Goal: Find specific fact: Find specific fact

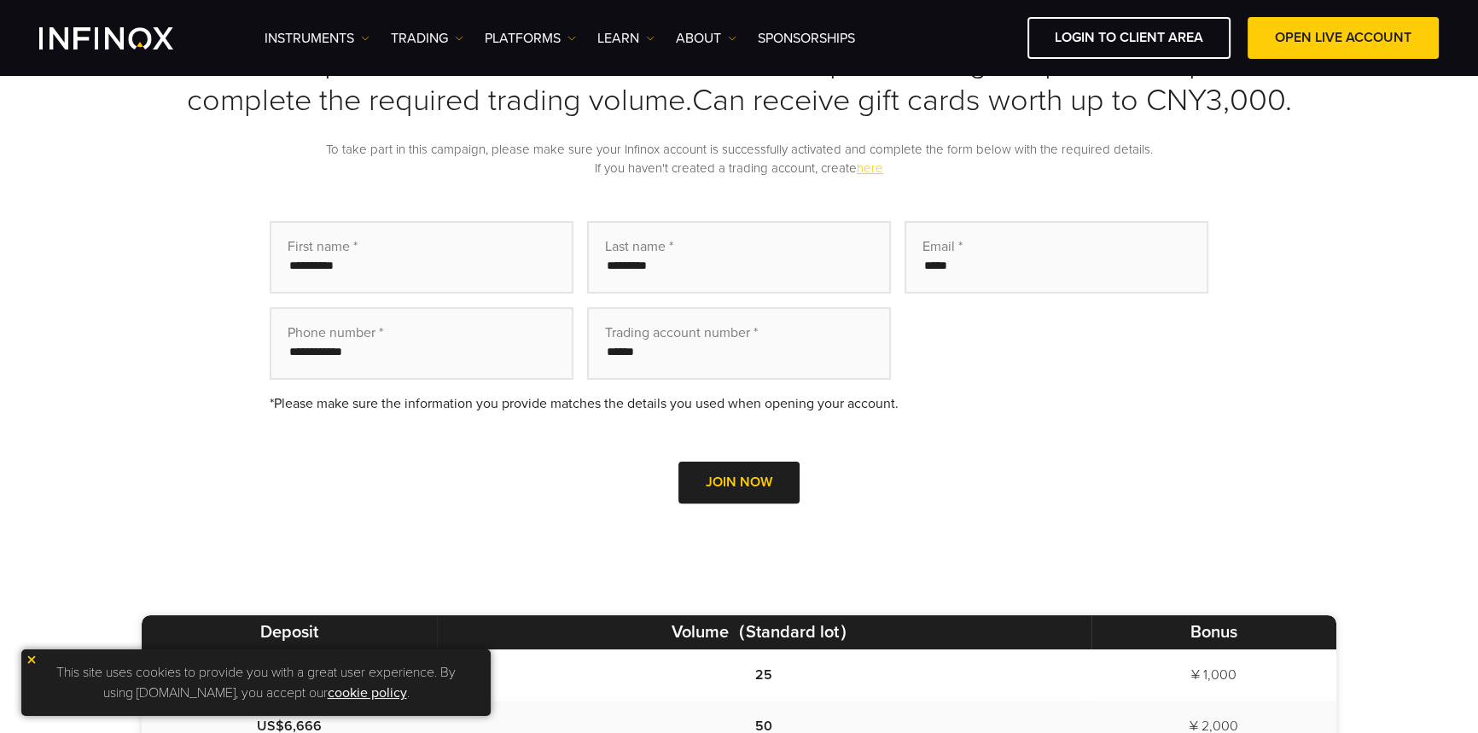
scroll to position [853, 0]
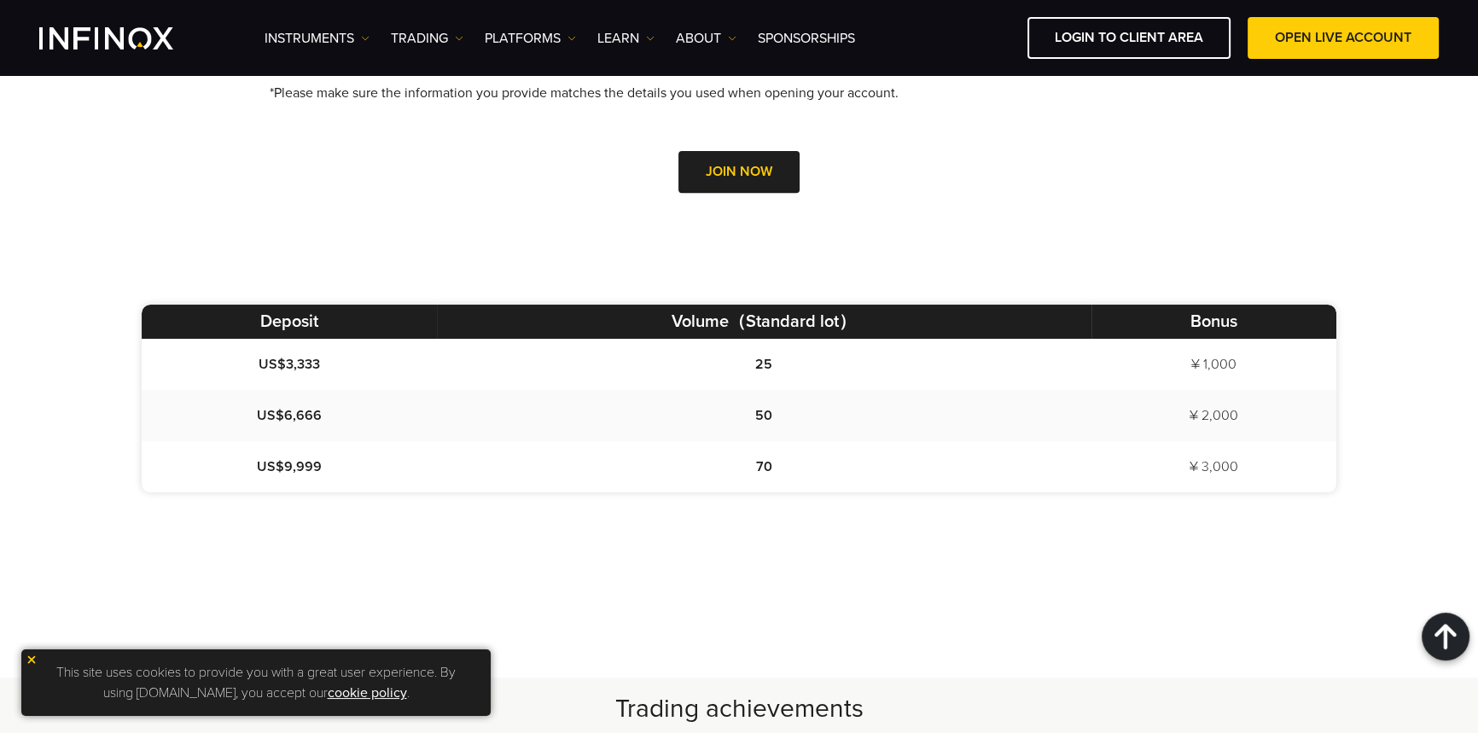
drag, startPoint x: 1245, startPoint y: 467, endPoint x: 1200, endPoint y: 467, distance: 44.4
click at [1176, 468] on td "¥ 3,000" at bounding box center [1213, 466] width 245 height 51
copy span "¥ 3,000"
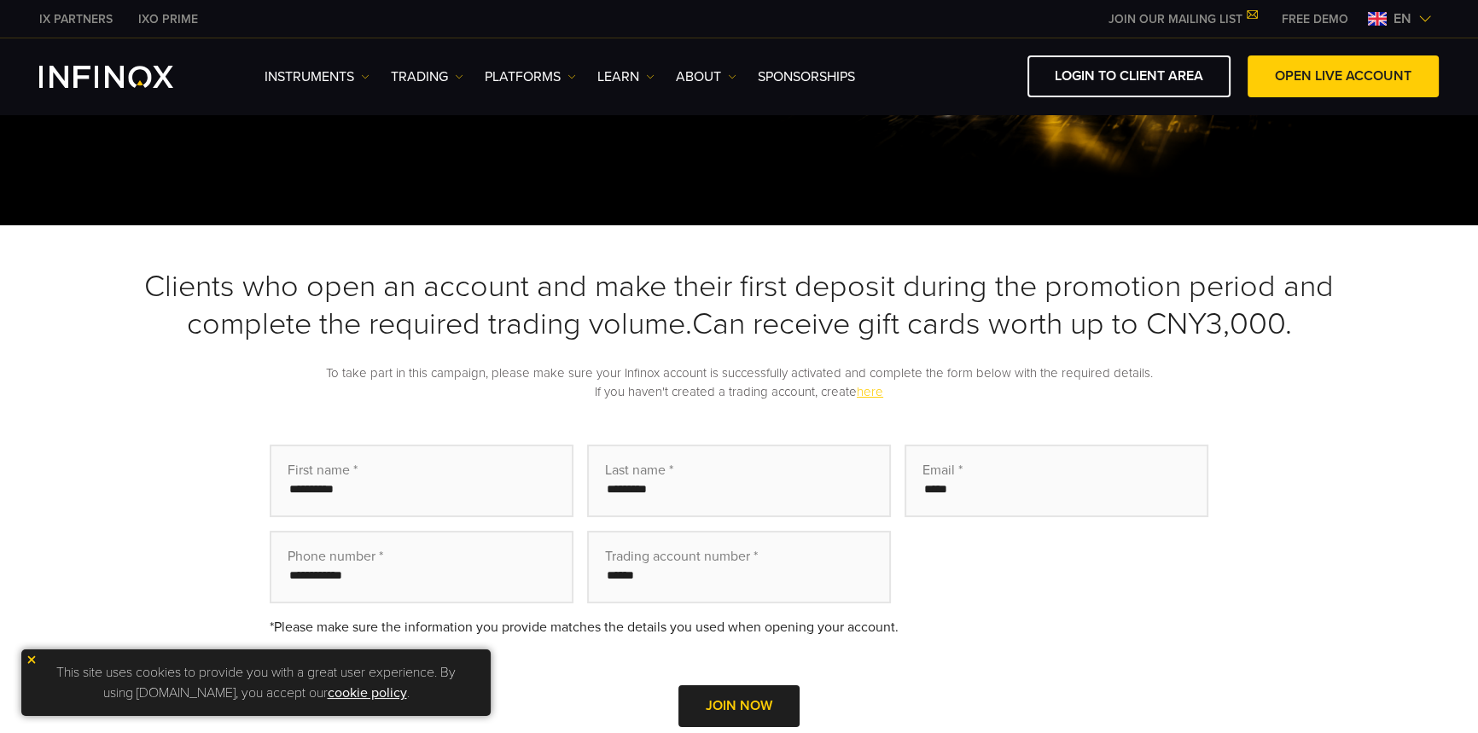
scroll to position [0, 0]
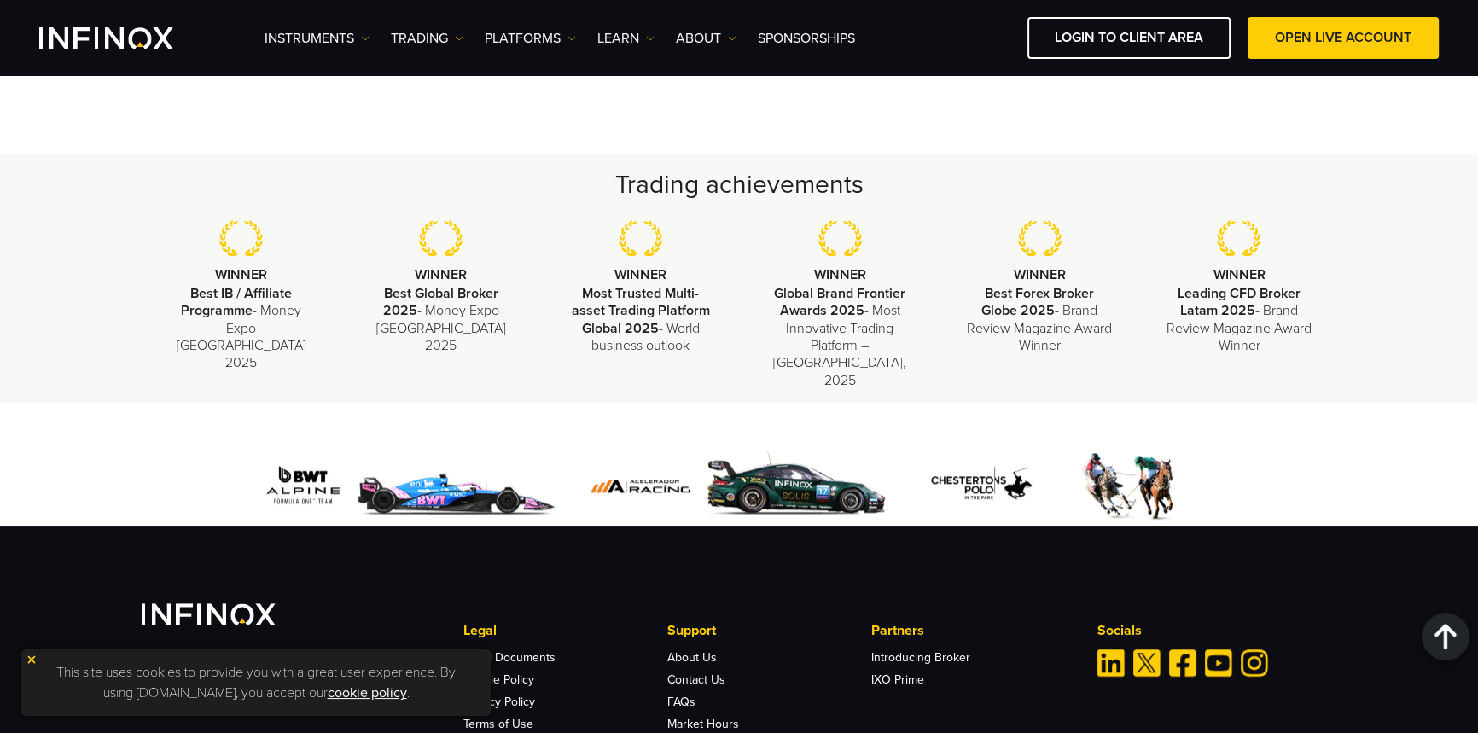
scroll to position [1799, 0]
